Goal: Check status: Check status

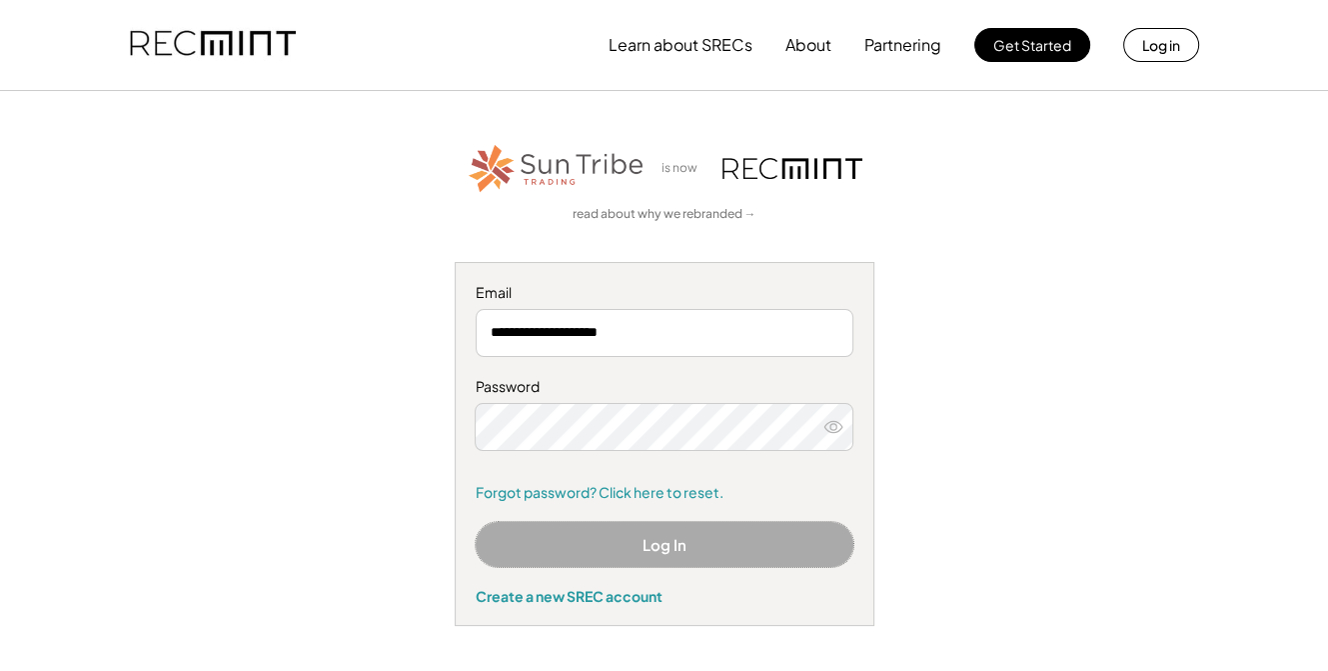
click at [668, 543] on button "Log In" at bounding box center [665, 544] width 378 height 45
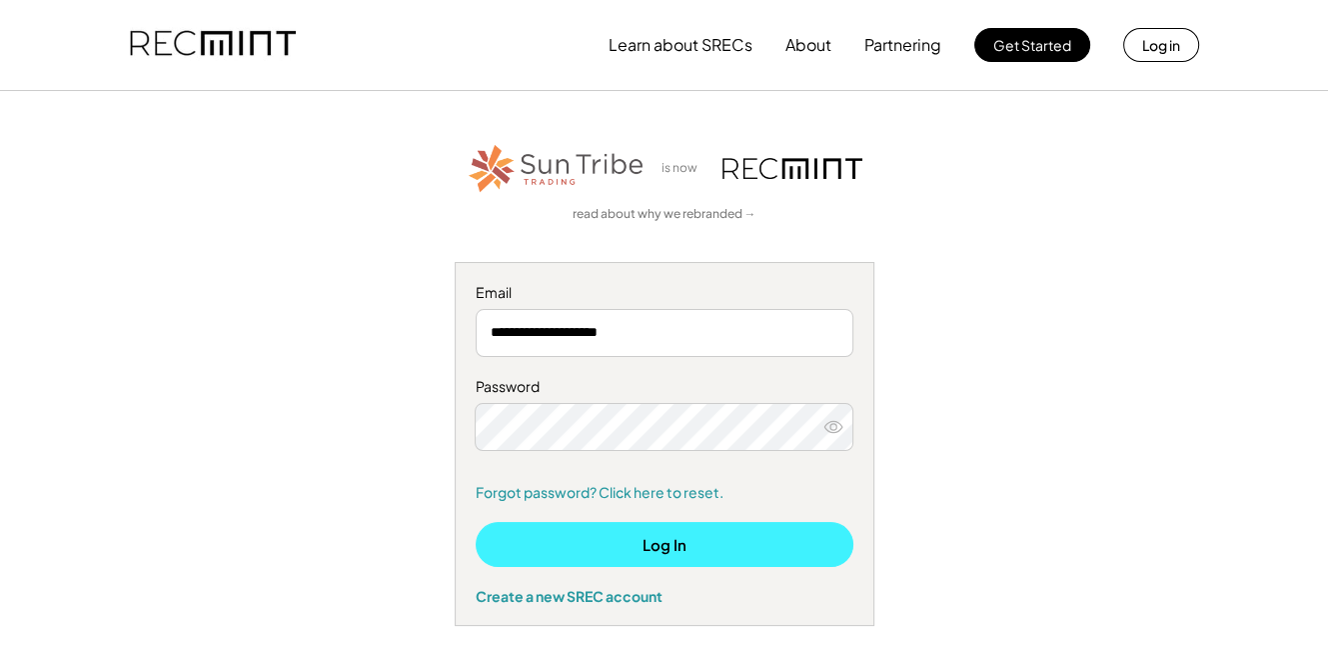
click at [656, 546] on button "Log In" at bounding box center [665, 544] width 378 height 45
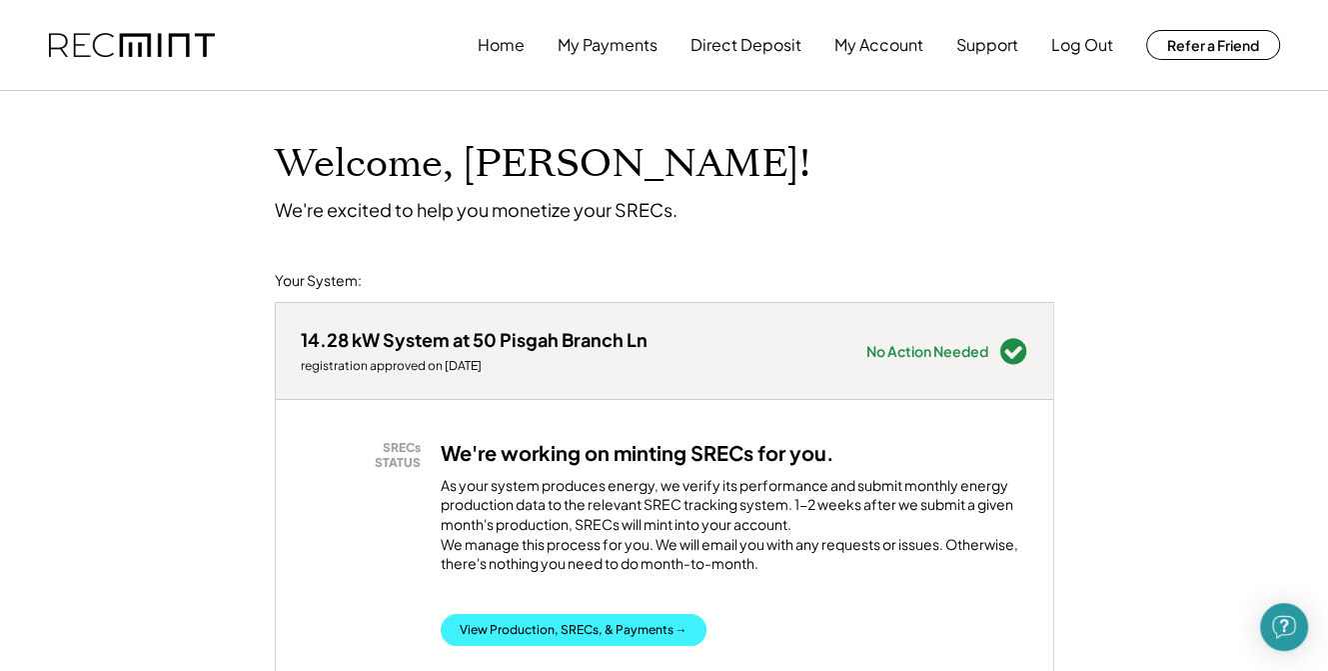
click at [621, 646] on button "View Production, SRECs, & Payments →" at bounding box center [574, 630] width 266 height 32
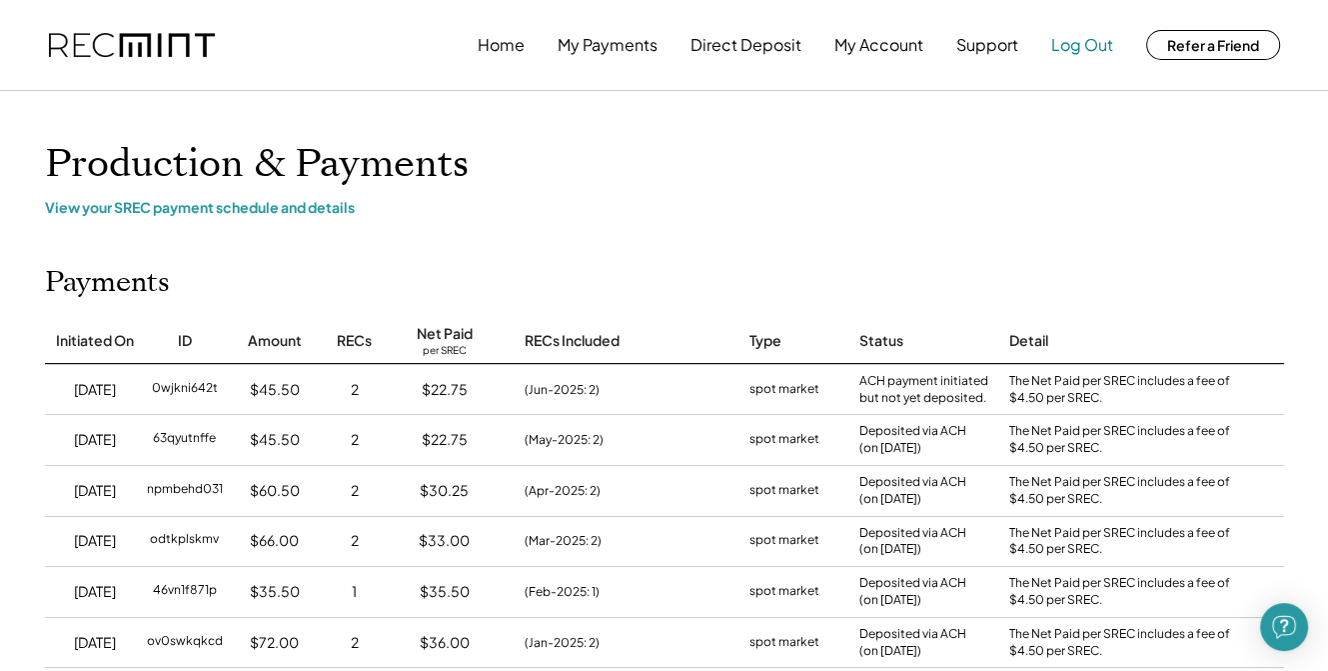
click at [1100, 53] on button "Log Out" at bounding box center [1082, 45] width 62 height 40
